Goal: Check status

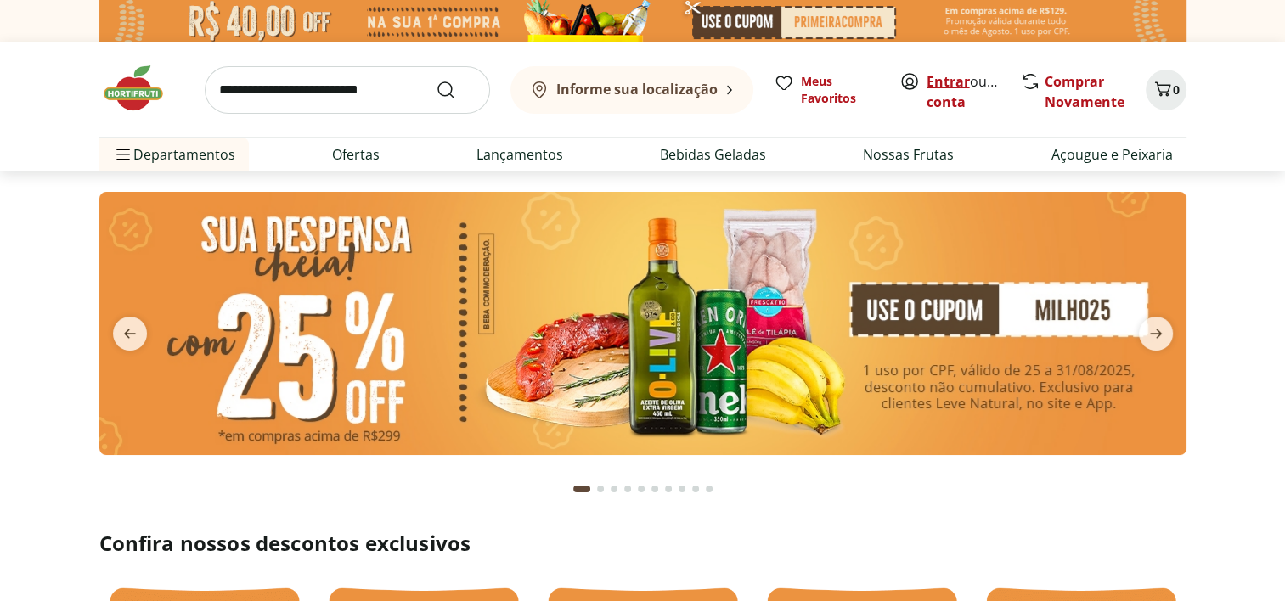
click at [946, 82] on link "Entrar" at bounding box center [948, 81] width 43 height 19
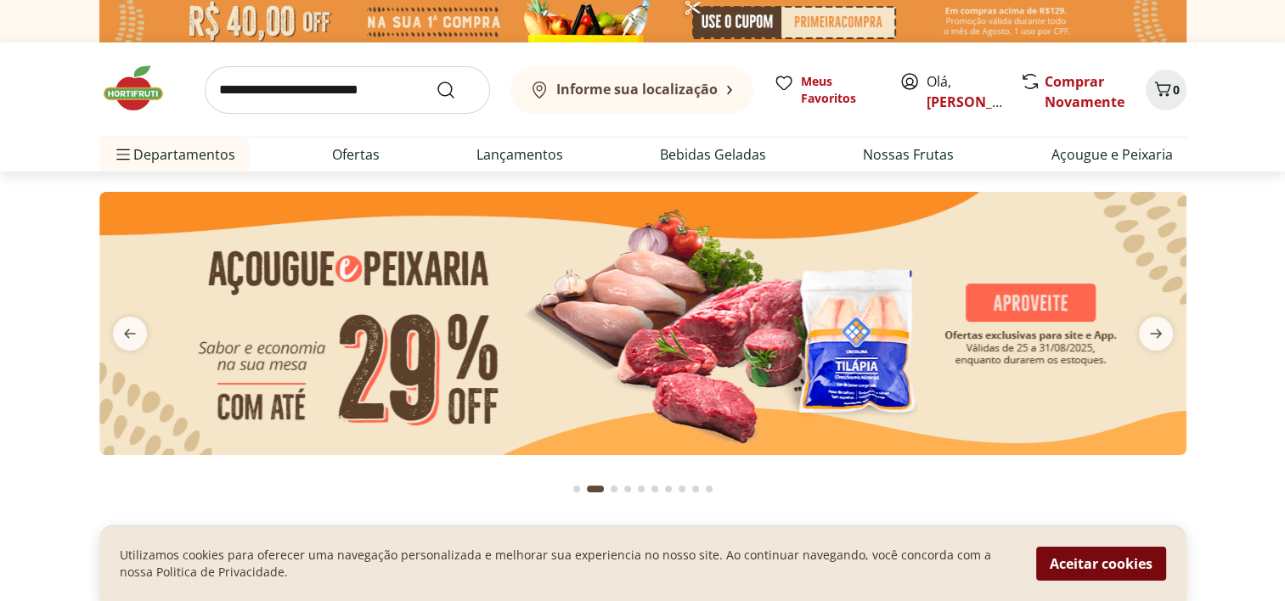
click at [1128, 564] on button "Aceitar cookies" at bounding box center [1101, 564] width 130 height 34
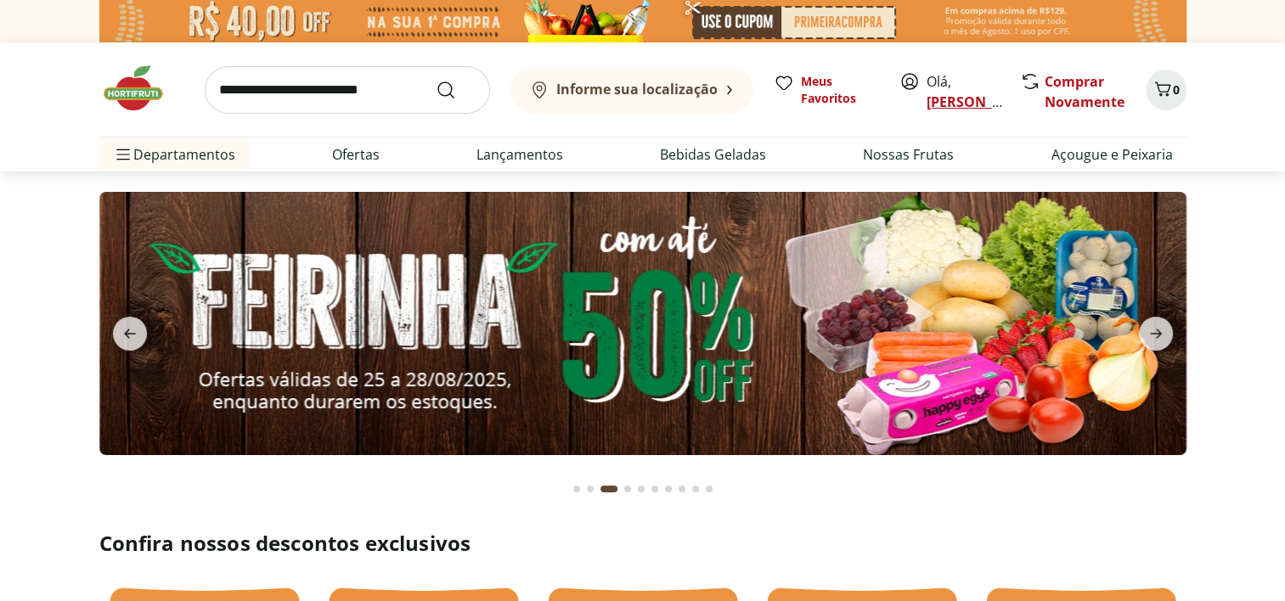
click at [944, 100] on link "[PERSON_NAME]" at bounding box center [982, 102] width 110 height 19
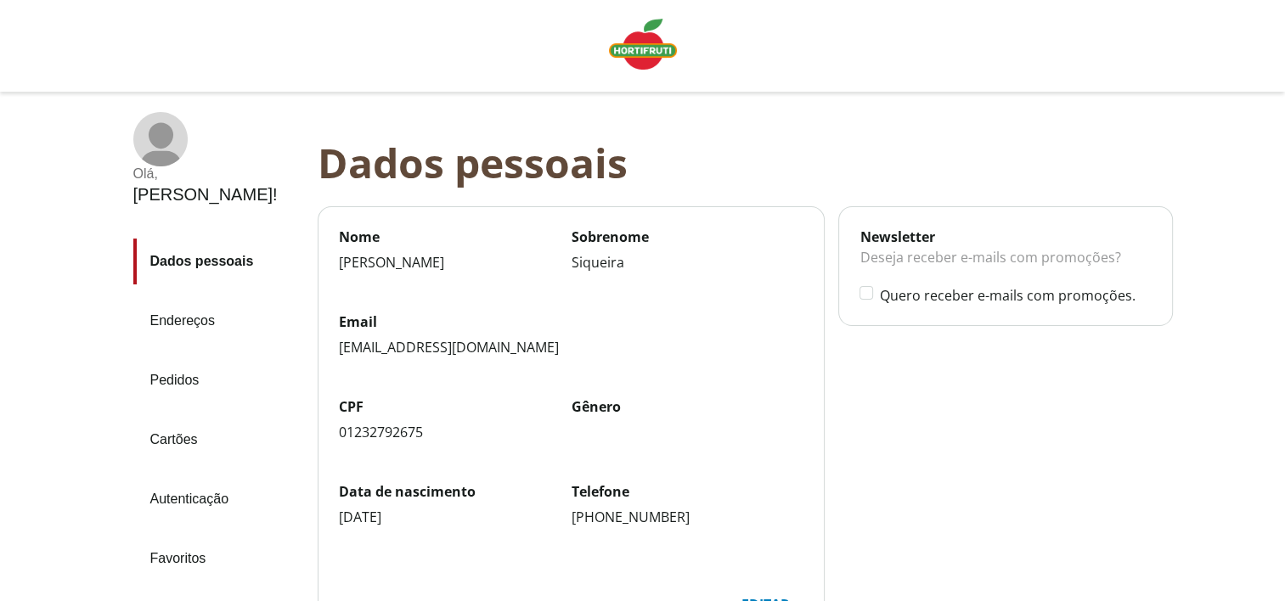
click at [166, 358] on link "Pedidos" at bounding box center [218, 381] width 171 height 46
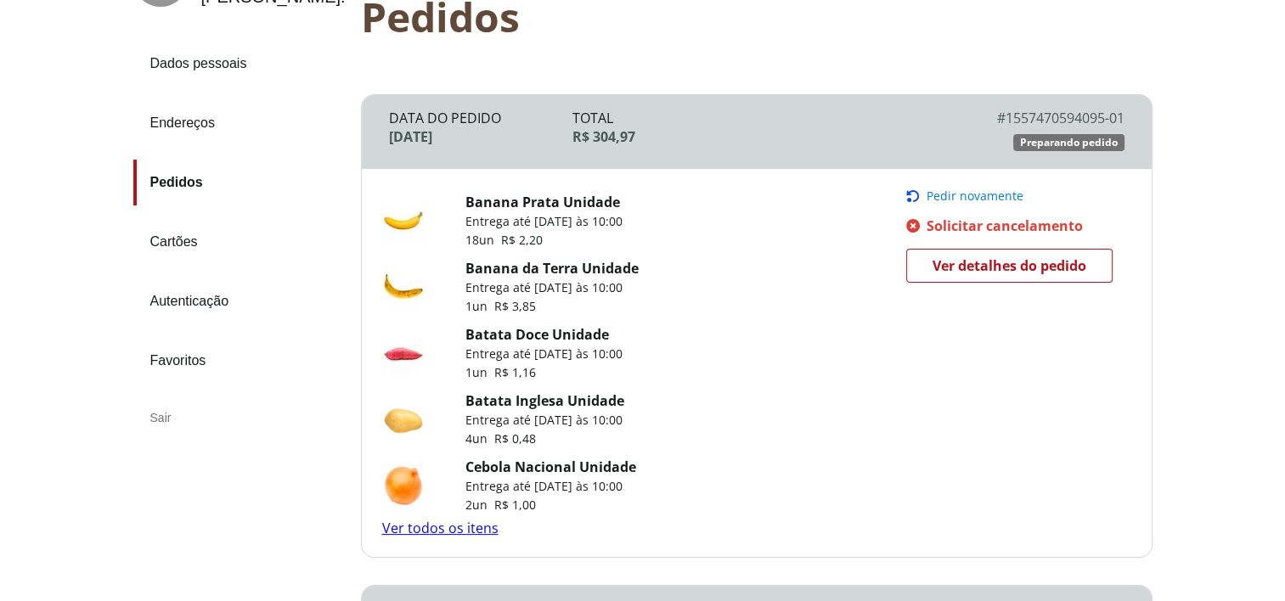
scroll to position [171, 0]
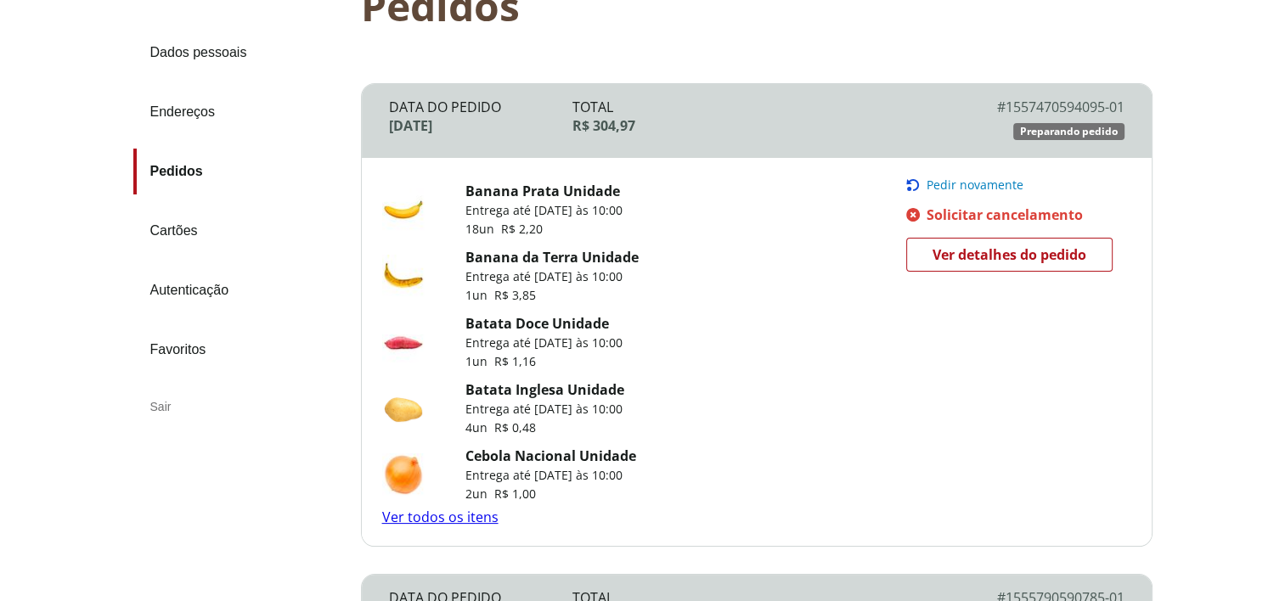
click at [951, 262] on span "Ver detalhes do pedido" at bounding box center [1010, 254] width 154 height 25
